Goal: Task Accomplishment & Management: Manage account settings

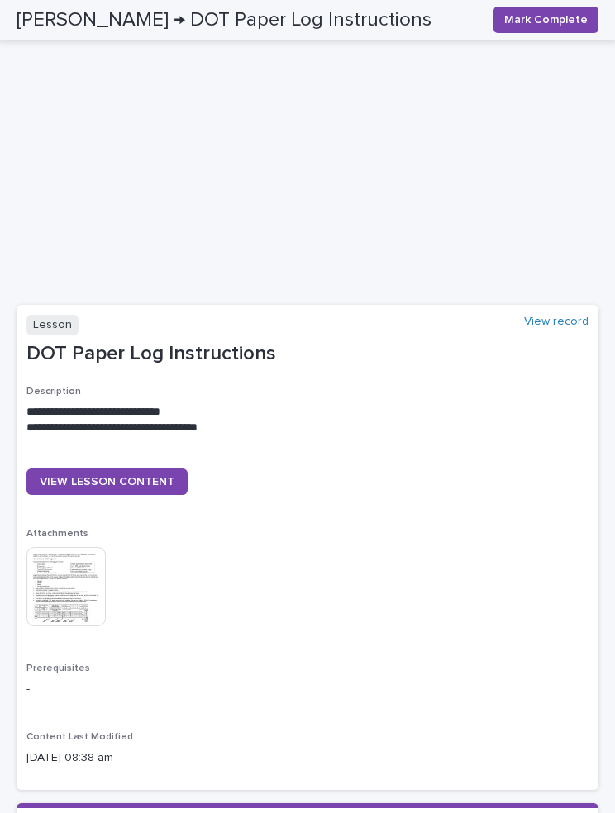
scroll to position [552, 0]
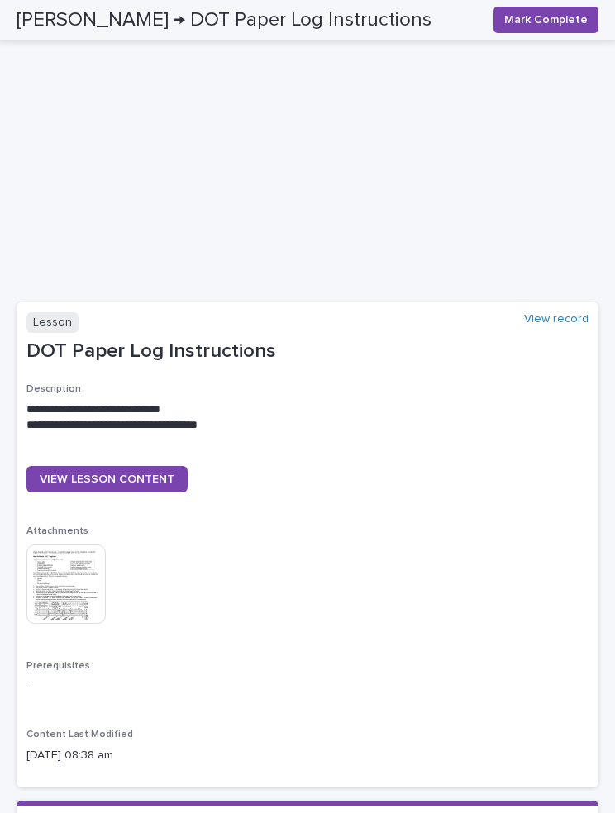
click at [133, 481] on link "VIEW LESSON CONTENT" at bounding box center [106, 479] width 161 height 26
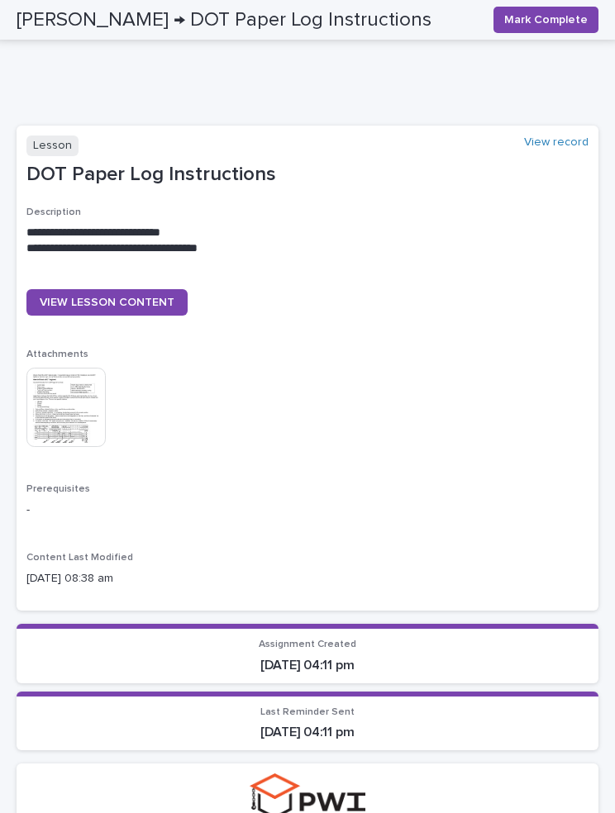
scroll to position [744, 0]
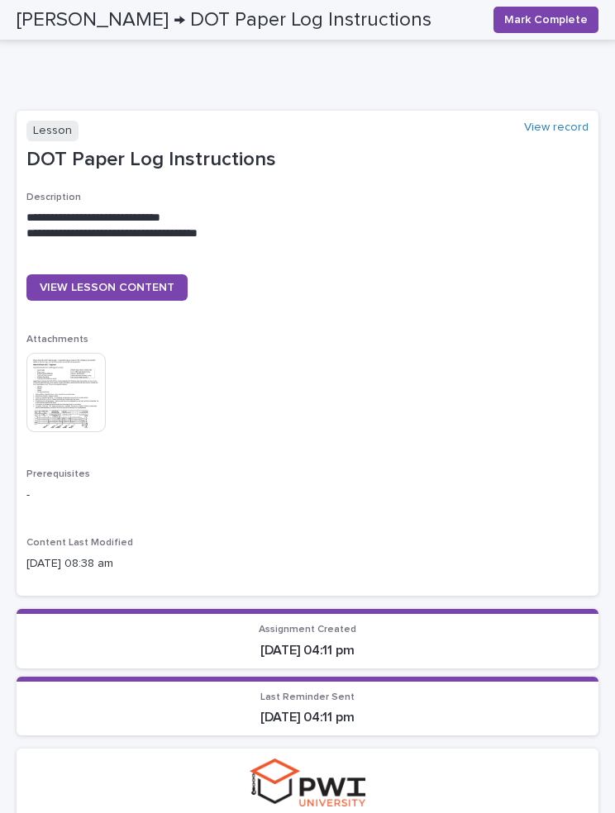
click at [78, 397] on img at bounding box center [65, 392] width 79 height 79
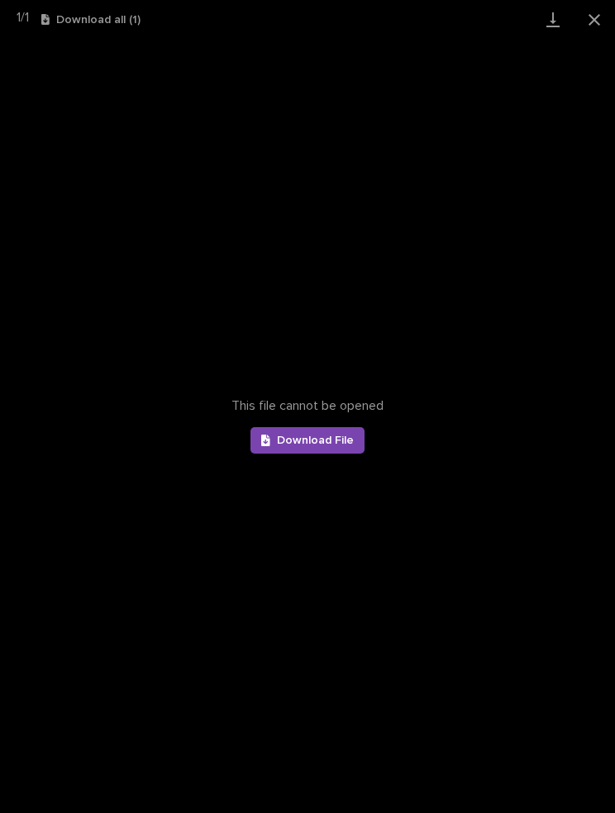
click at [321, 445] on span "Download File" at bounding box center [315, 441] width 77 height 12
click at [592, 18] on button "Close gallery" at bounding box center [593, 19] width 41 height 39
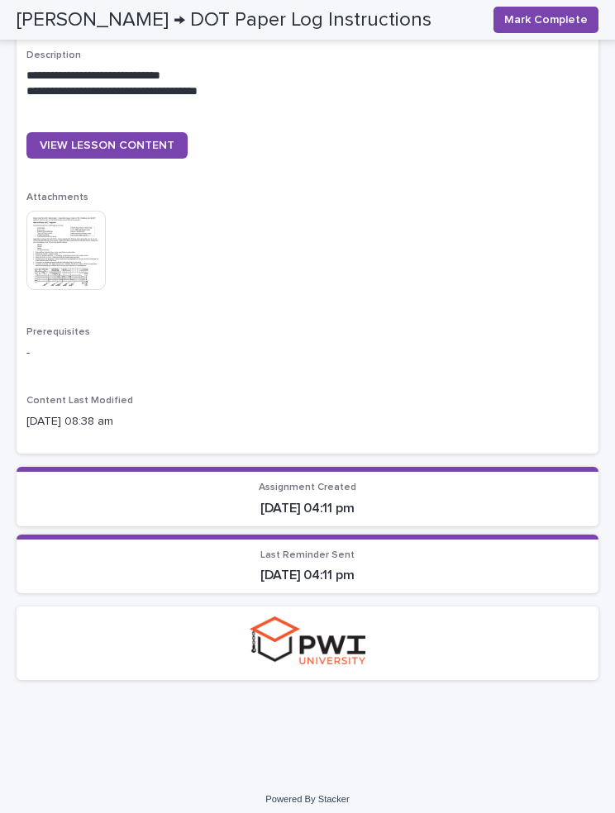
scroll to position [885, 0]
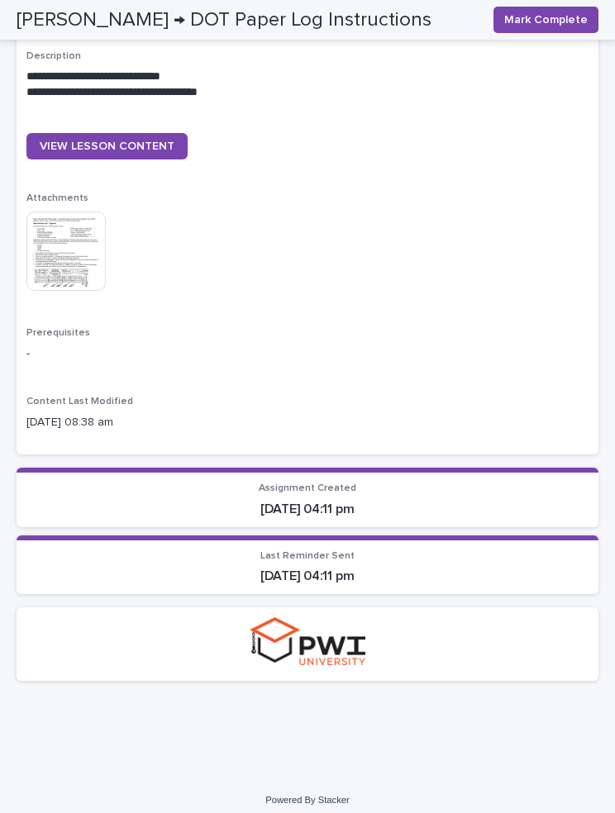
click at [557, 7] on button "Mark Complete" at bounding box center [545, 20] width 105 height 26
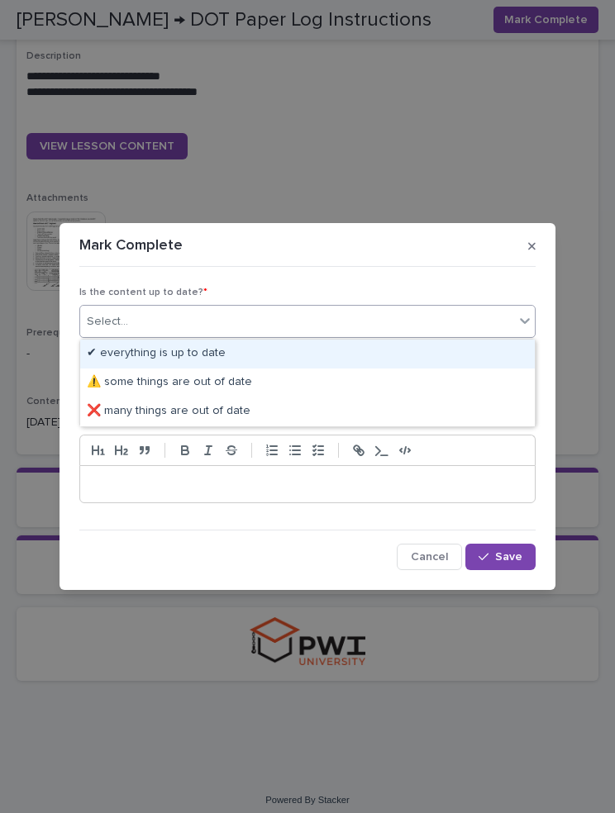
click at [249, 348] on div "✔ everything is up to date" at bounding box center [307, 354] width 454 height 29
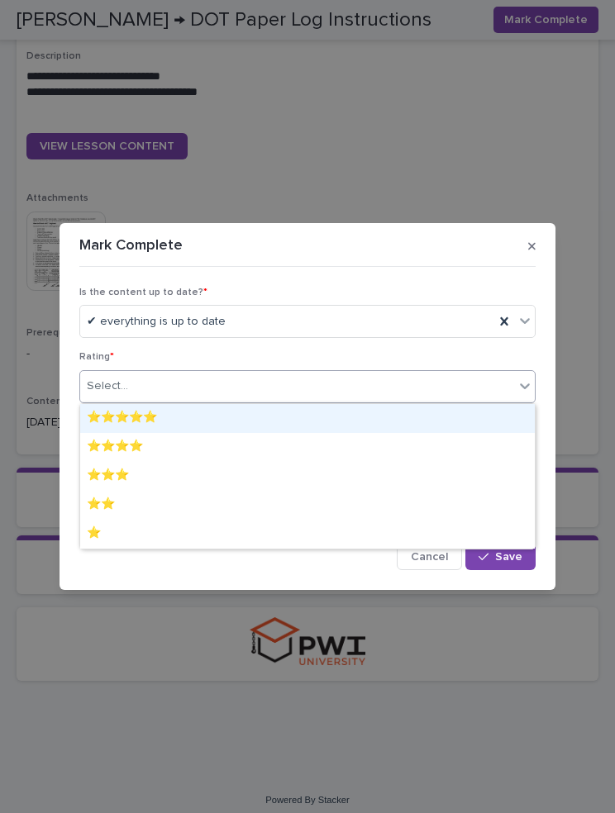
click at [207, 415] on div "⭐⭐⭐⭐⭐" at bounding box center [307, 418] width 454 height 29
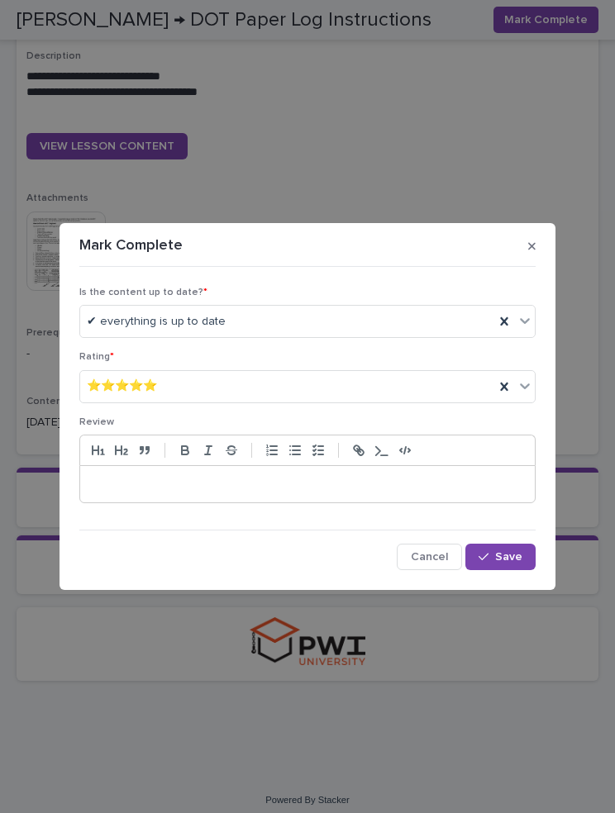
click at [502, 557] on span "Save" at bounding box center [508, 557] width 27 height 12
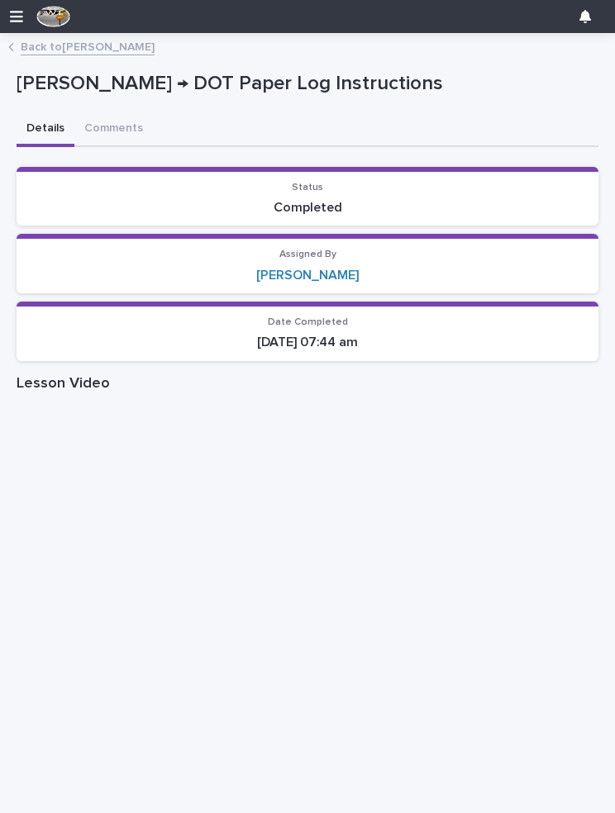
scroll to position [0, 0]
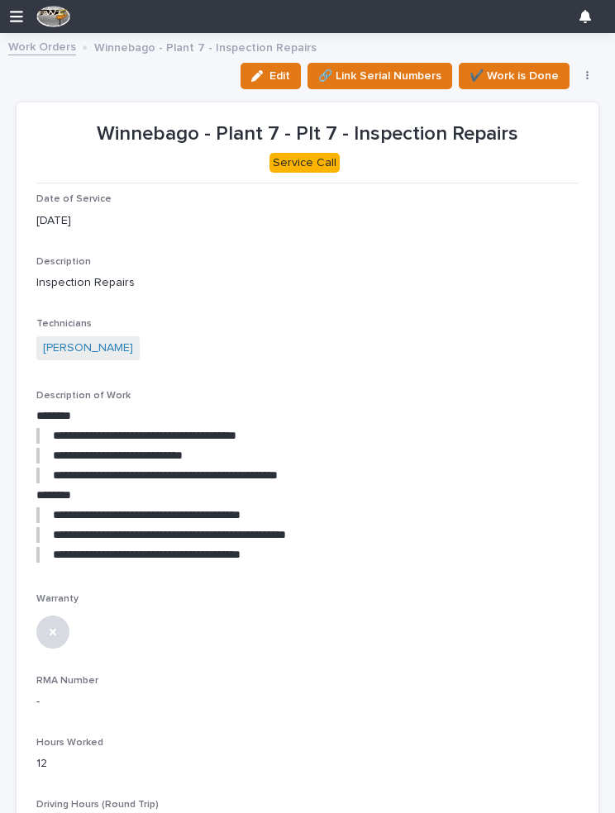
scroll to position [138, 0]
click at [12, 12] on icon "button" at bounding box center [16, 17] width 13 height 12
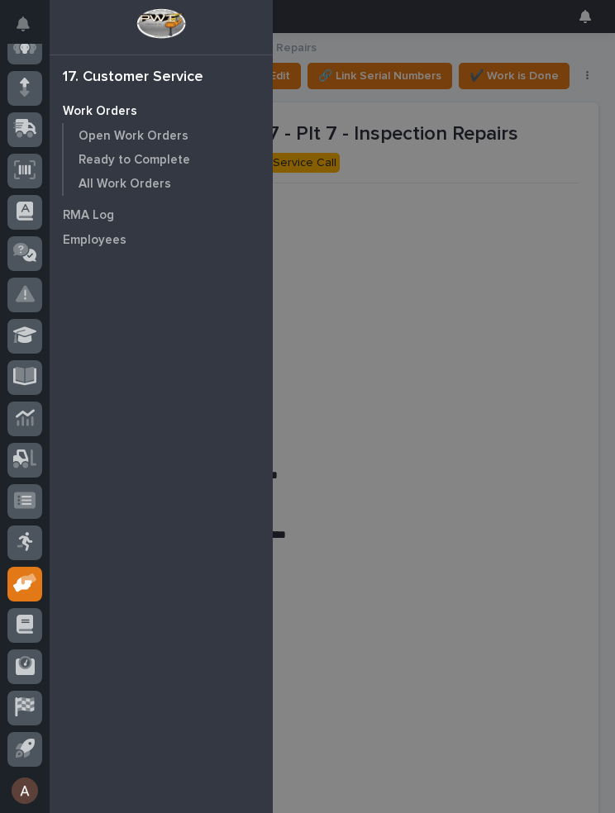
click at [89, 107] on p "Work Orders" at bounding box center [100, 111] width 74 height 15
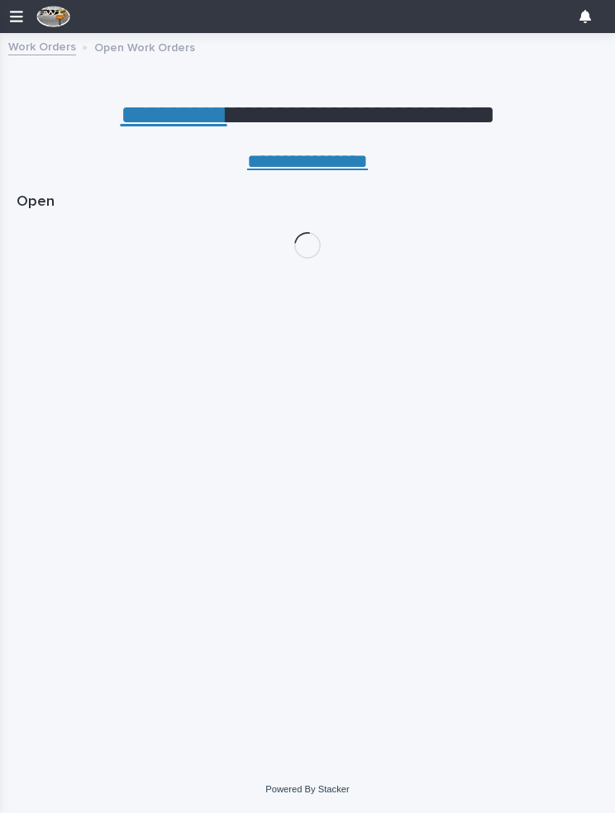
scroll to position [138, 0]
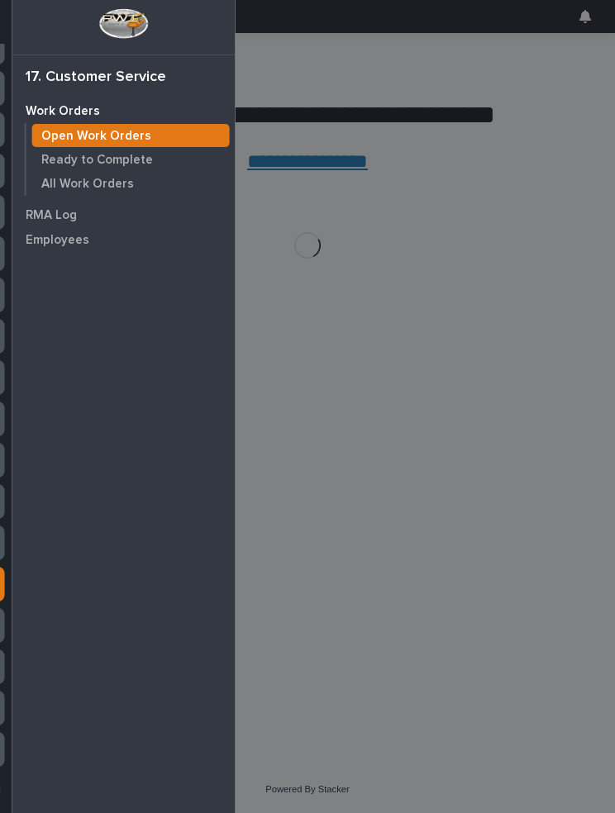
click at [107, 131] on p "Open Work Orders" at bounding box center [96, 136] width 110 height 15
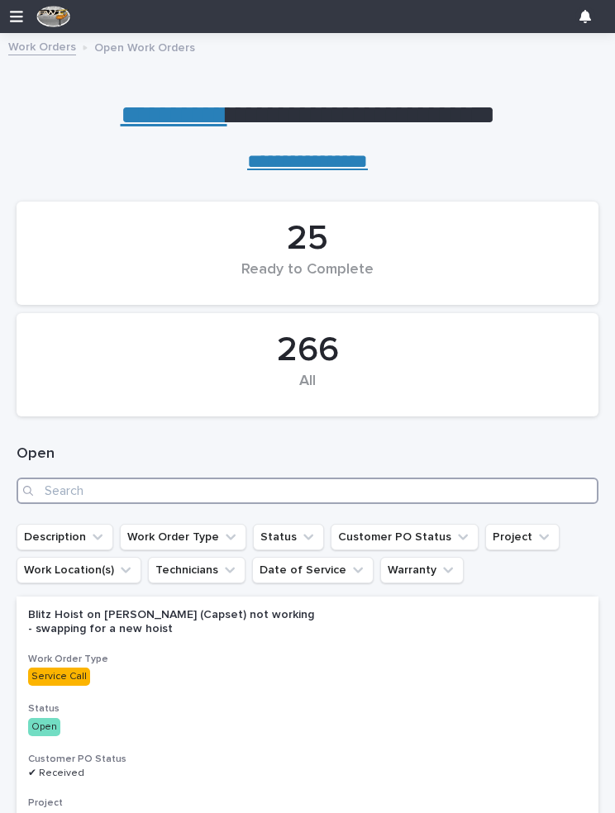
click at [224, 484] on input "Search" at bounding box center [308, 491] width 582 height 26
type input "27156"
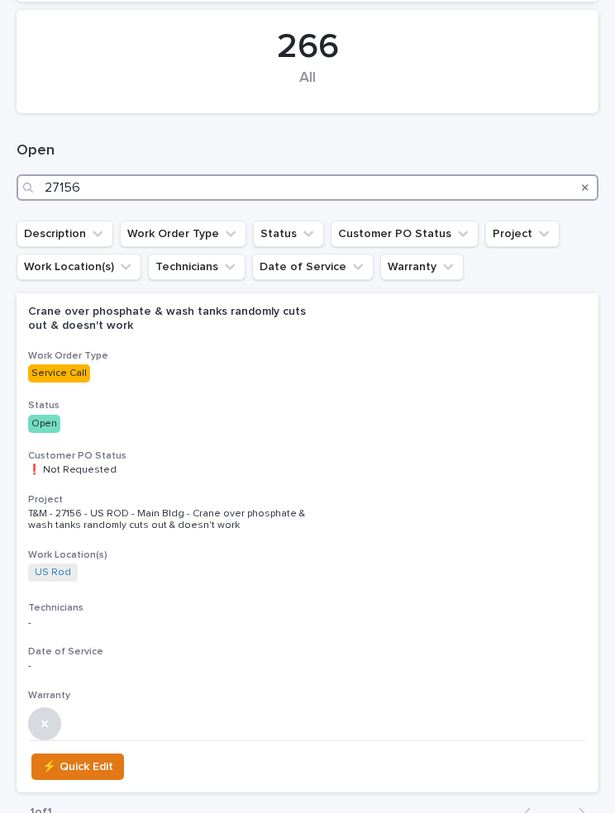
scroll to position [319, 0]
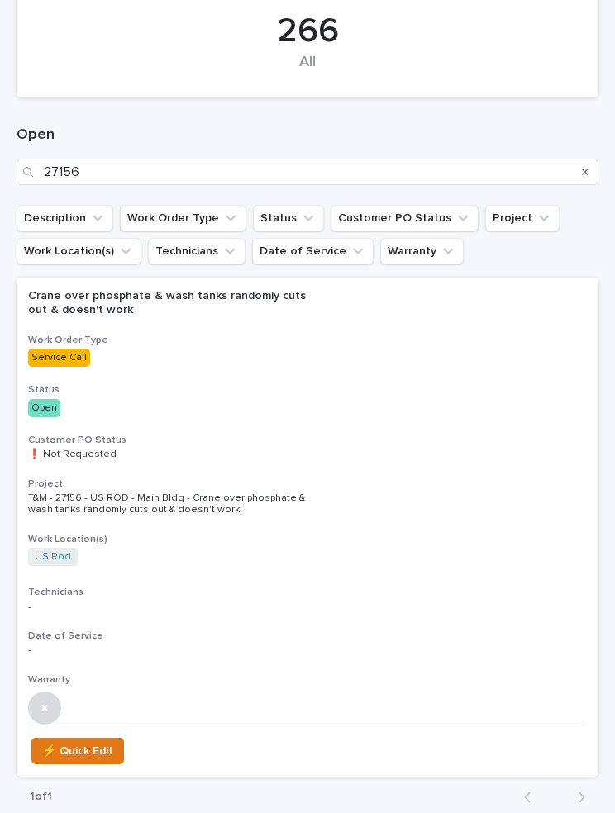
click at [327, 298] on h2 "Crane over phosphate & wash tanks randomly cuts out & doesn't work" at bounding box center [307, 303] width 559 height 28
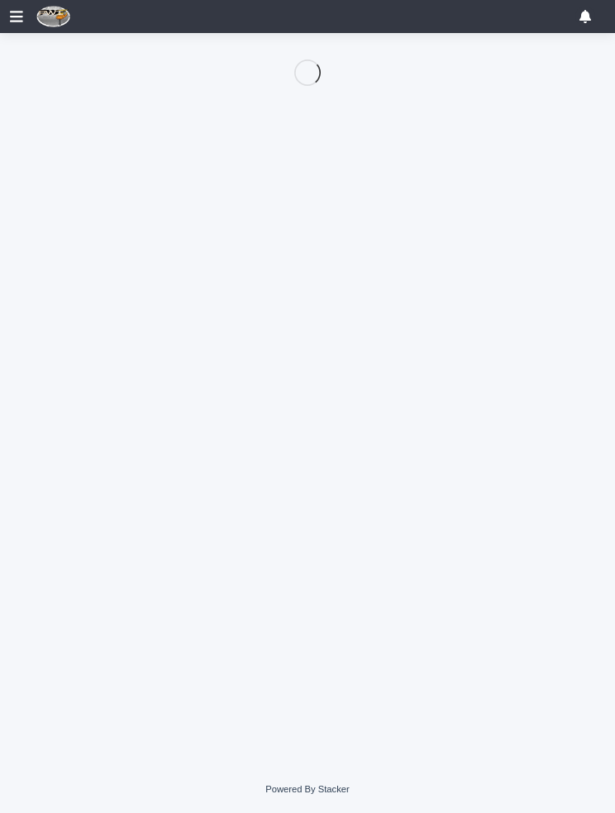
scroll to position [138, 0]
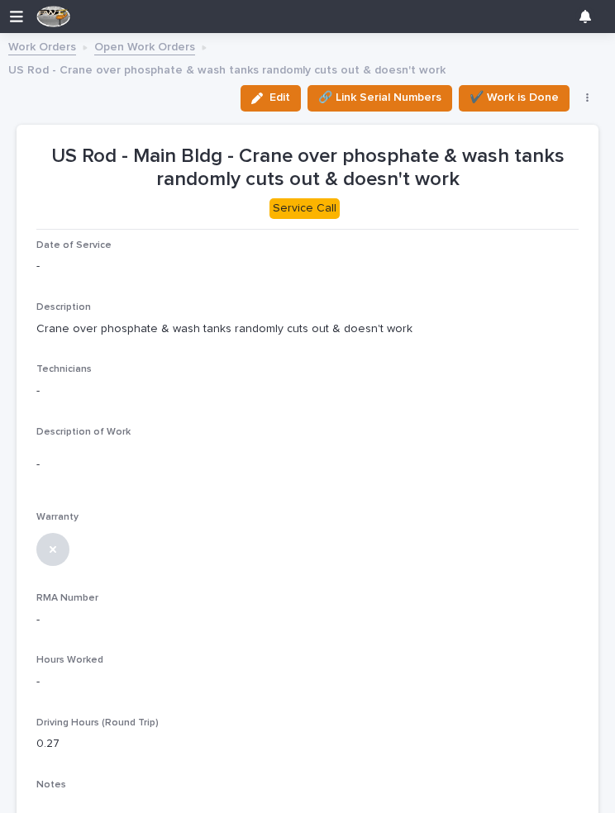
click at [269, 93] on div "button" at bounding box center [260, 99] width 18 height 12
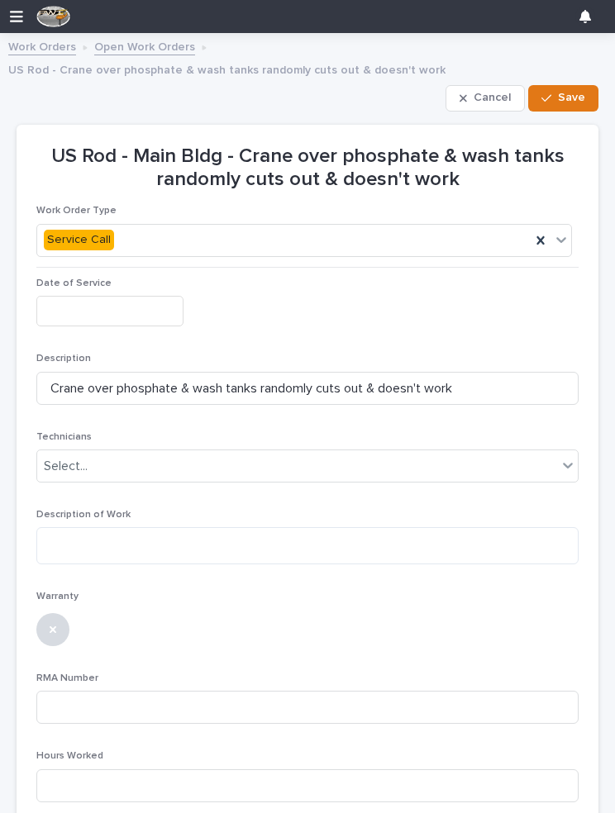
click at [115, 300] on input "text" at bounding box center [109, 311] width 147 height 31
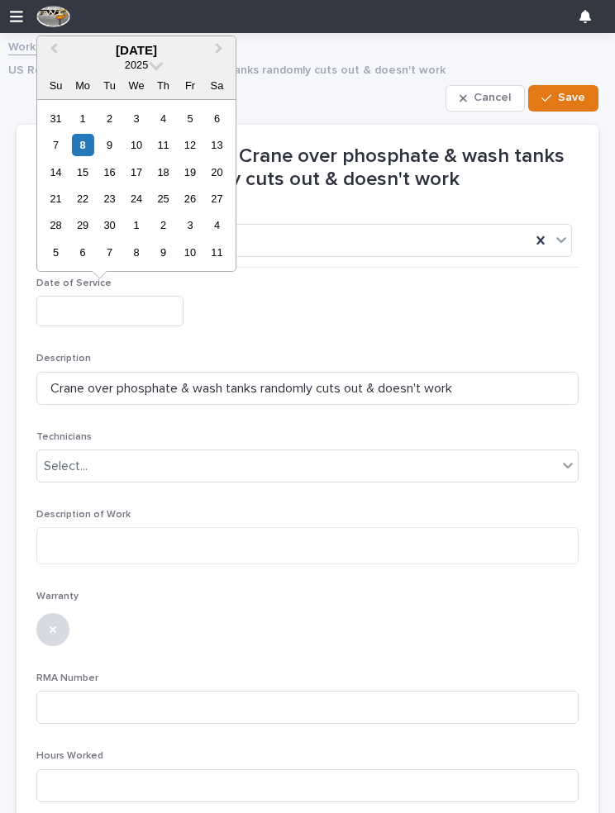
click at [85, 143] on div "8" at bounding box center [83, 145] width 22 height 22
type input "**********"
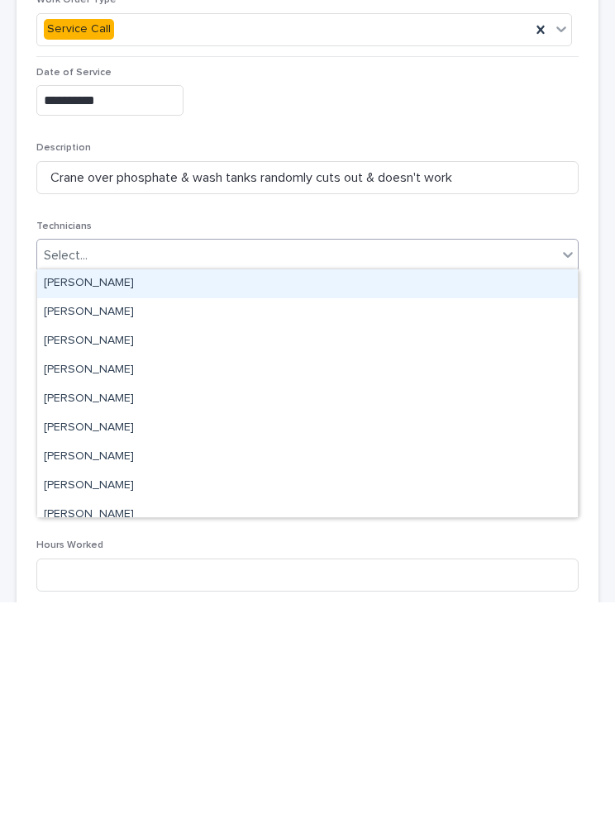
click at [104, 480] on div "[PERSON_NAME]" at bounding box center [307, 494] width 540 height 29
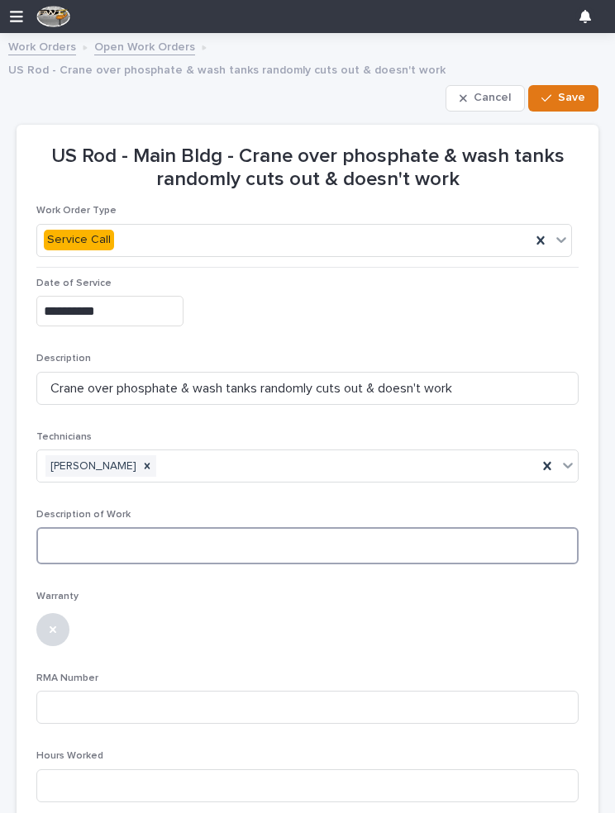
click at [178, 540] on textarea at bounding box center [307, 545] width 542 height 37
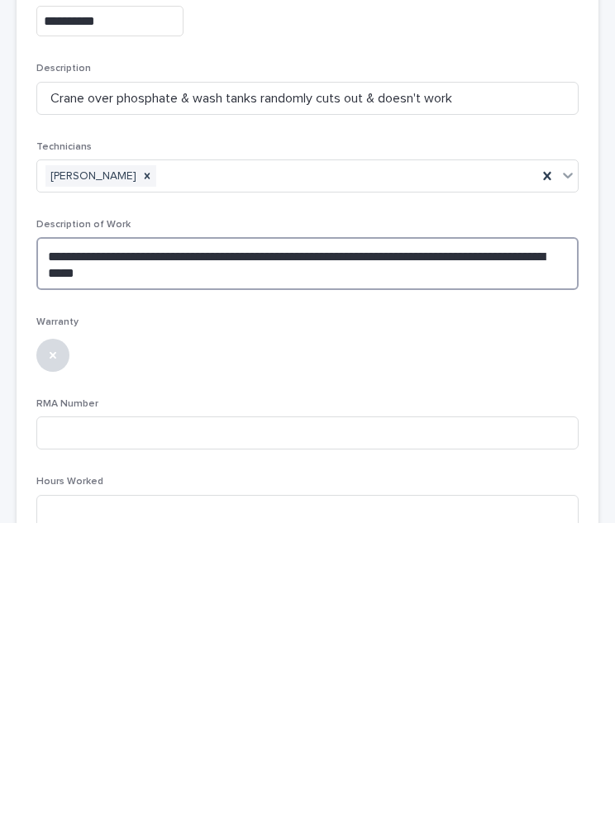
scroll to position [0, 0]
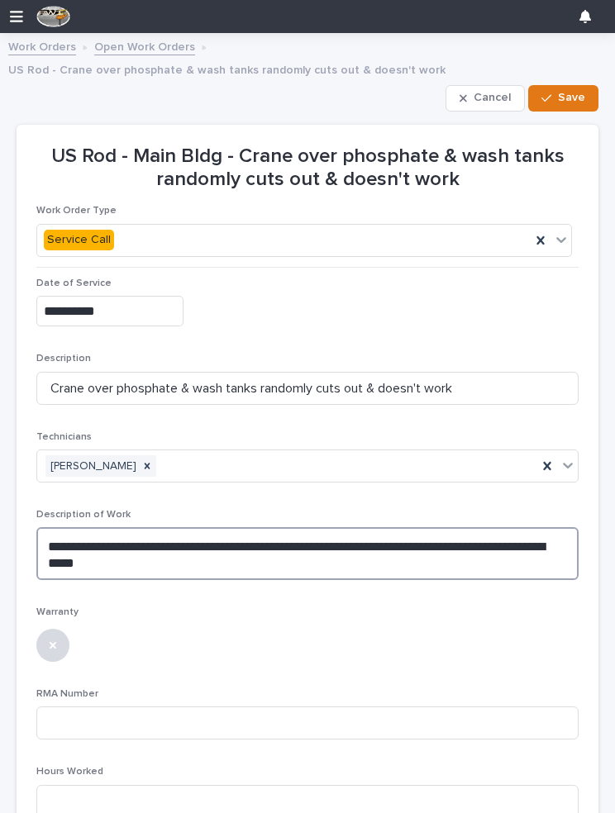
type textarea "**********"
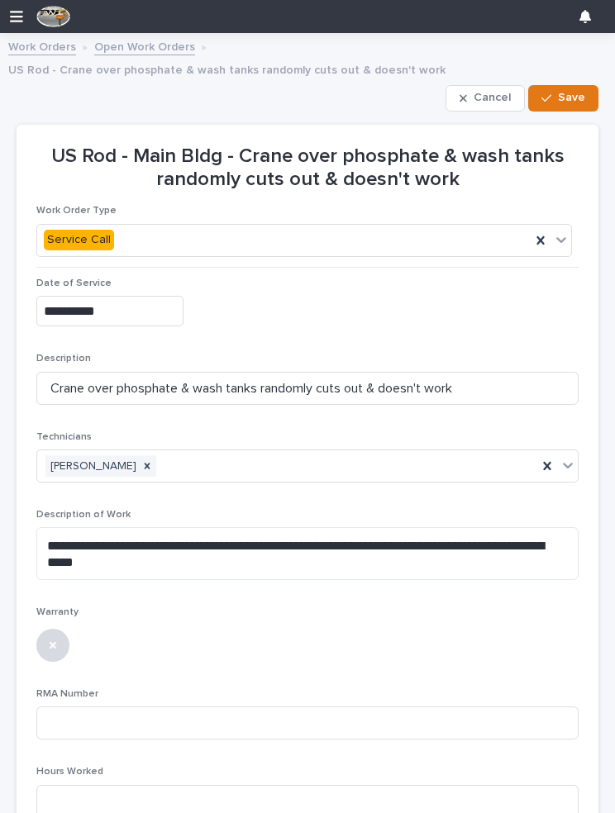
click at [571, 100] on span "Save" at bounding box center [571, 97] width 27 height 15
